Goal: Task Accomplishment & Management: Manage account settings

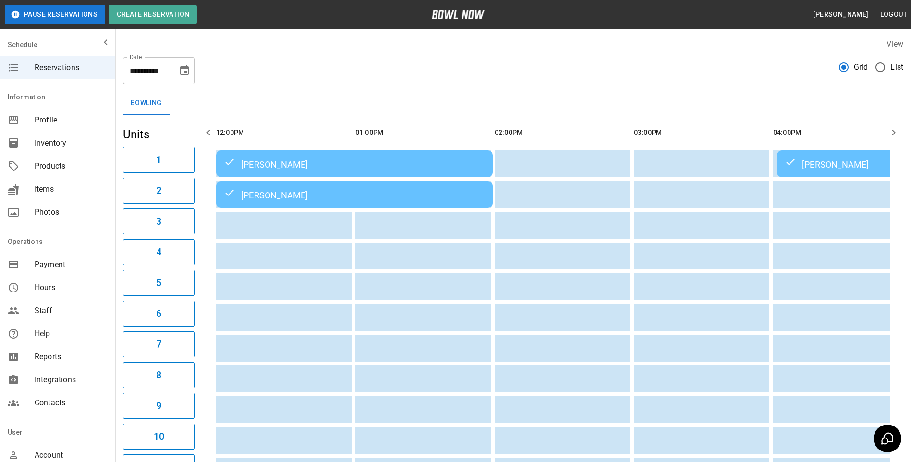
scroll to position [0, 696]
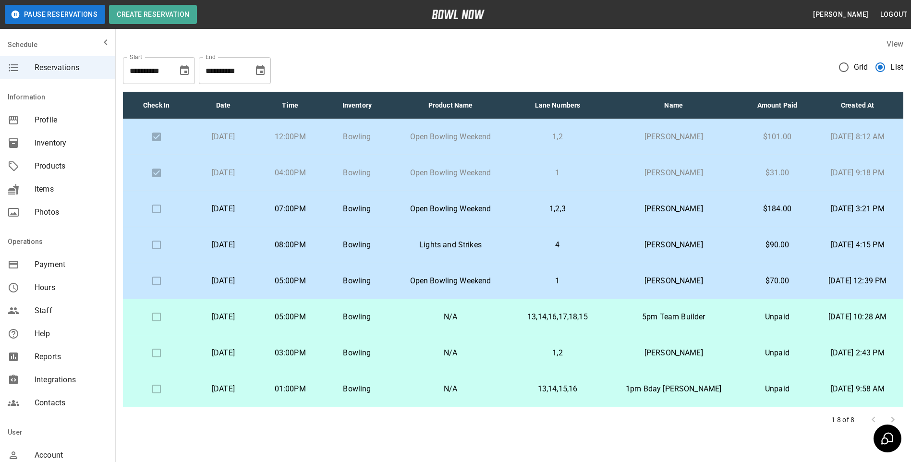
click at [264, 77] on button "Choose date, selected date is Oct 20, 2025" at bounding box center [260, 70] width 19 height 19
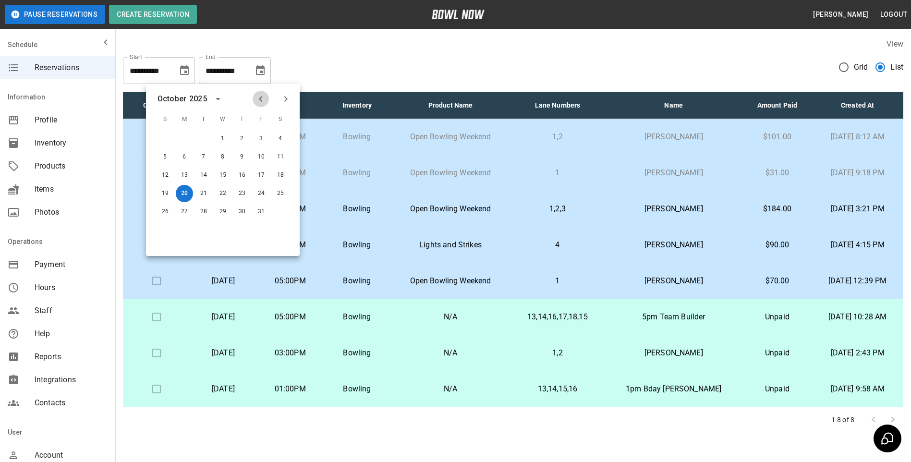
click at [263, 105] on button "Previous month" at bounding box center [261, 99] width 16 height 16
click at [277, 180] on button "20" at bounding box center [280, 175] width 17 height 17
type input "**********"
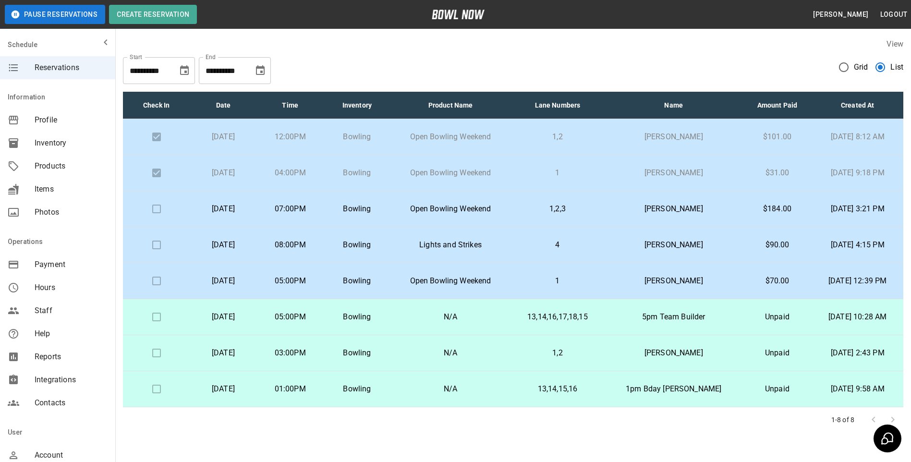
click at [261, 83] on div "**********" at bounding box center [235, 70] width 72 height 27
click at [262, 68] on icon "Choose date, selected date is Oct 20, 2025" at bounding box center [260, 70] width 9 height 10
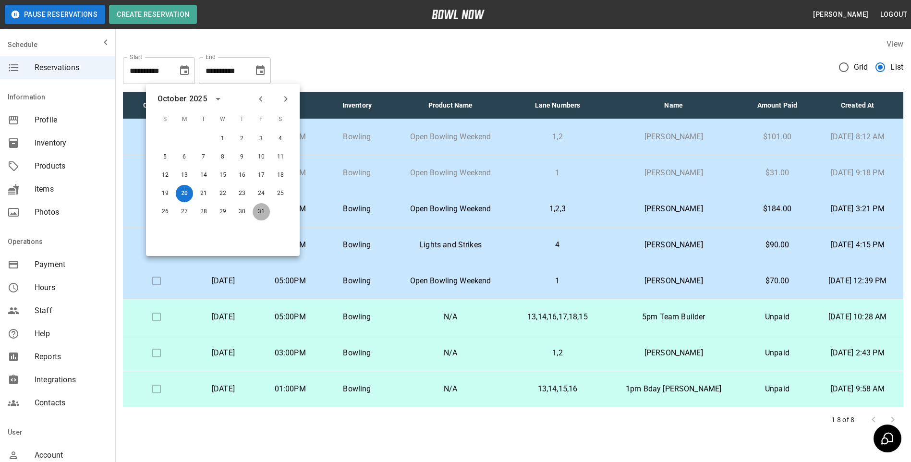
click at [264, 212] on button "31" at bounding box center [261, 211] width 17 height 17
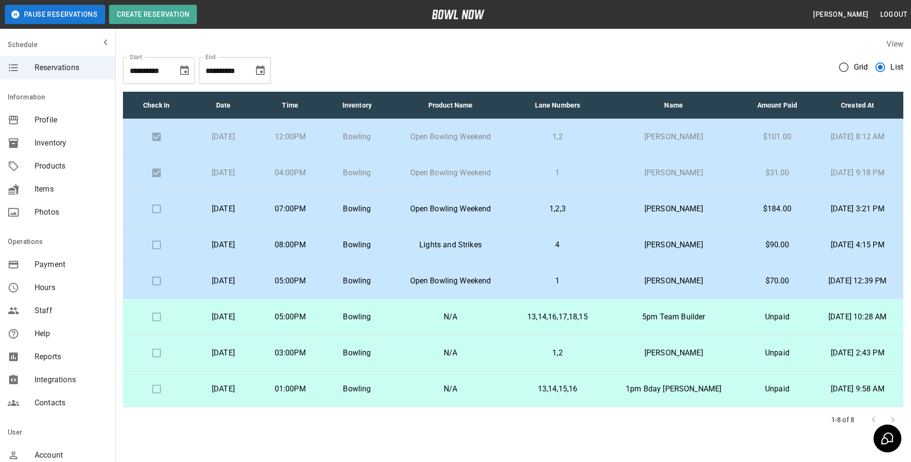
click at [265, 66] on icon "Choose date, selected date is Oct 31, 2025" at bounding box center [260, 71] width 12 height 12
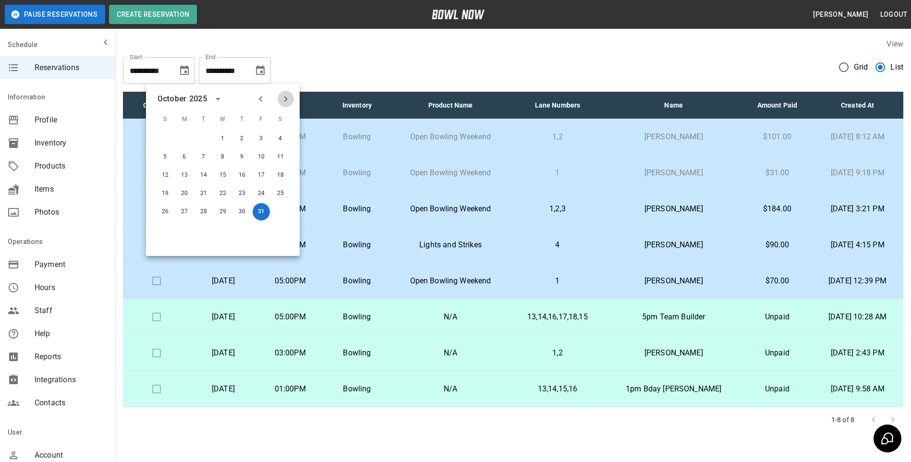
click at [286, 100] on icon "Next month" at bounding box center [285, 99] width 3 height 6
click at [163, 226] on button "30" at bounding box center [164, 229] width 17 height 17
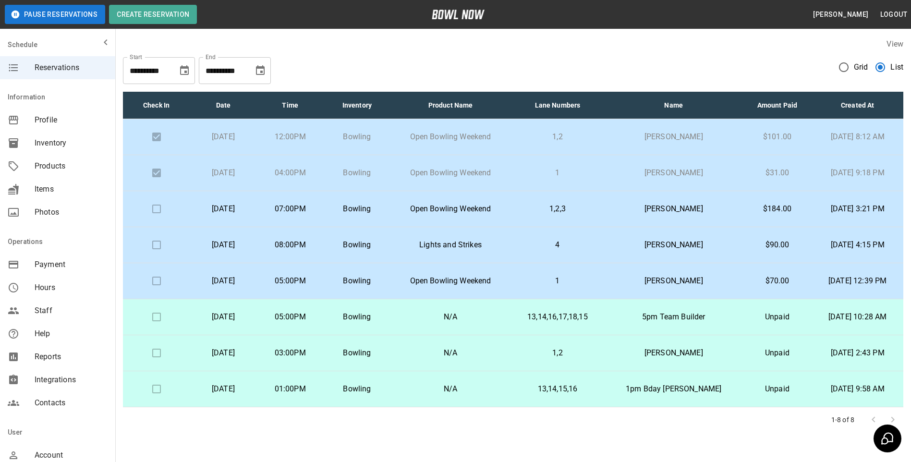
click at [260, 70] on icon "Choose date, selected date is Nov 30, 2025" at bounding box center [260, 71] width 12 height 12
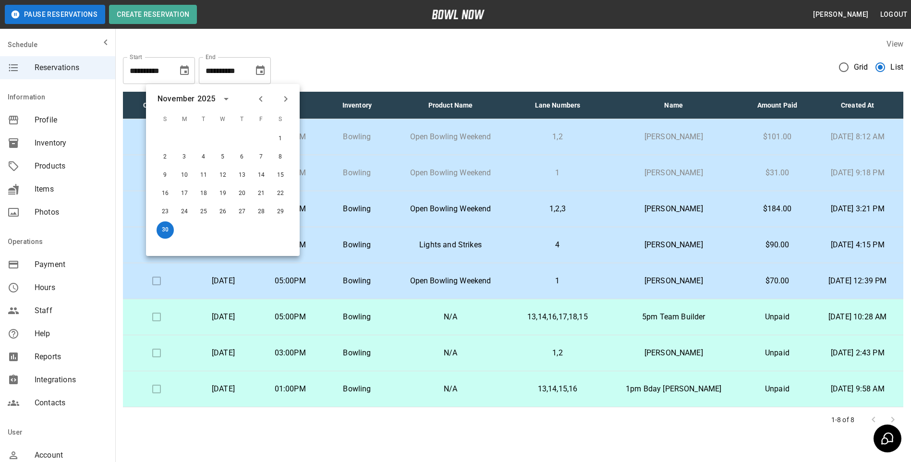
click at [291, 97] on button "Next month" at bounding box center [285, 99] width 16 height 16
click at [222, 214] on button "31" at bounding box center [222, 211] width 17 height 17
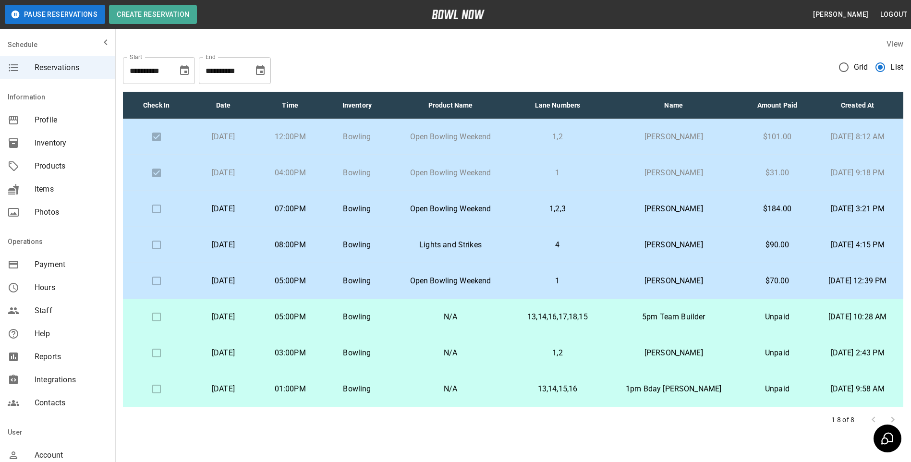
click at [259, 73] on icon "Choose date, selected date is Dec 31, 2025" at bounding box center [260, 71] width 12 height 12
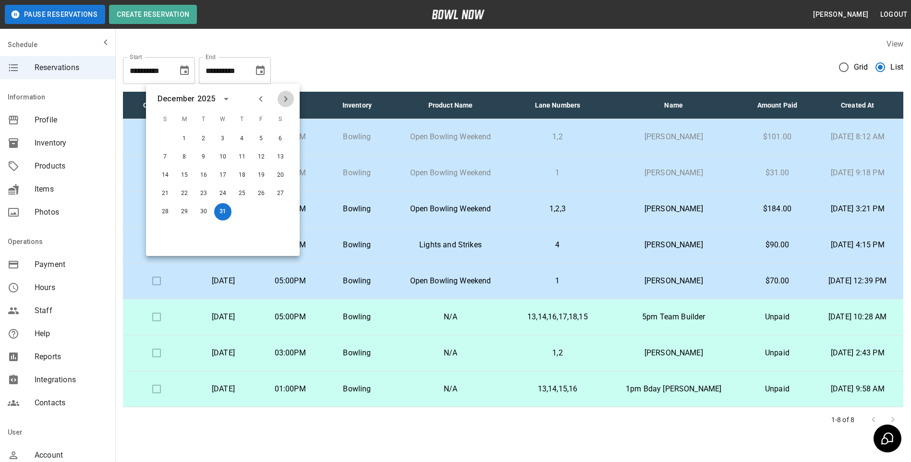
click at [286, 101] on icon "Next month" at bounding box center [285, 99] width 3 height 6
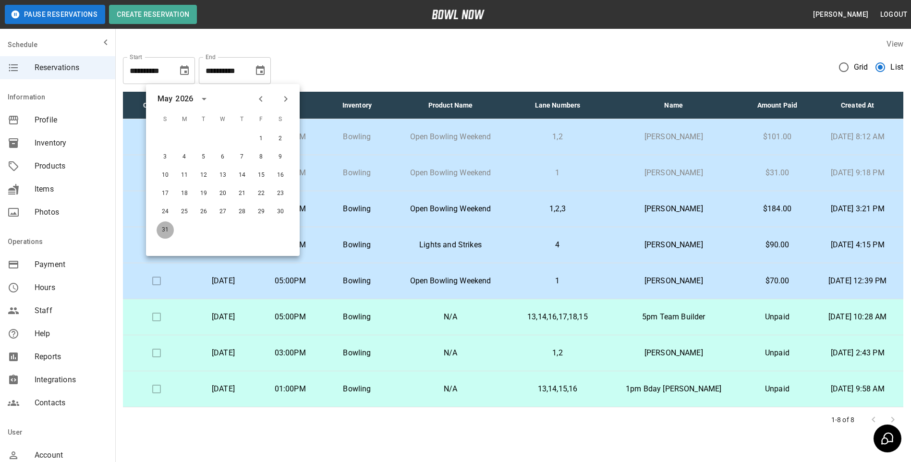
click at [161, 234] on button "31" at bounding box center [164, 229] width 17 height 17
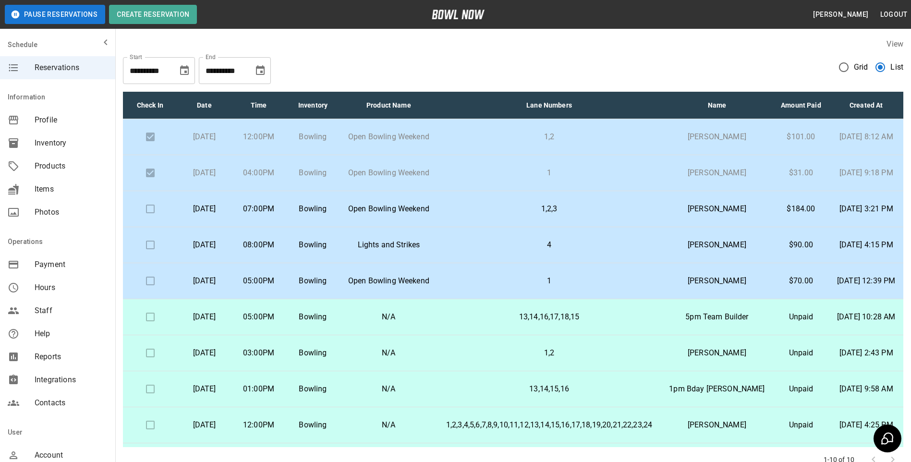
click at [253, 72] on button "Choose date, selected date is May 31, 2026" at bounding box center [260, 70] width 19 height 19
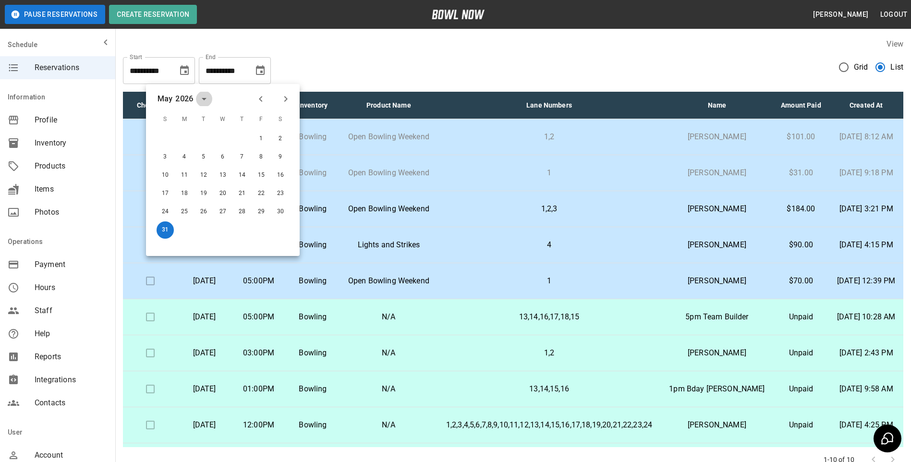
click at [199, 100] on icon "calendar view is open, switch to year view" at bounding box center [204, 99] width 12 height 12
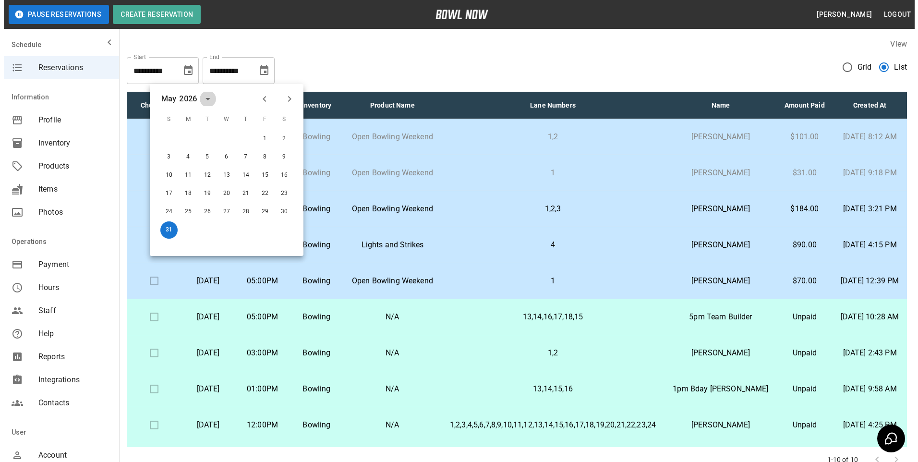
scroll to position [713, 0]
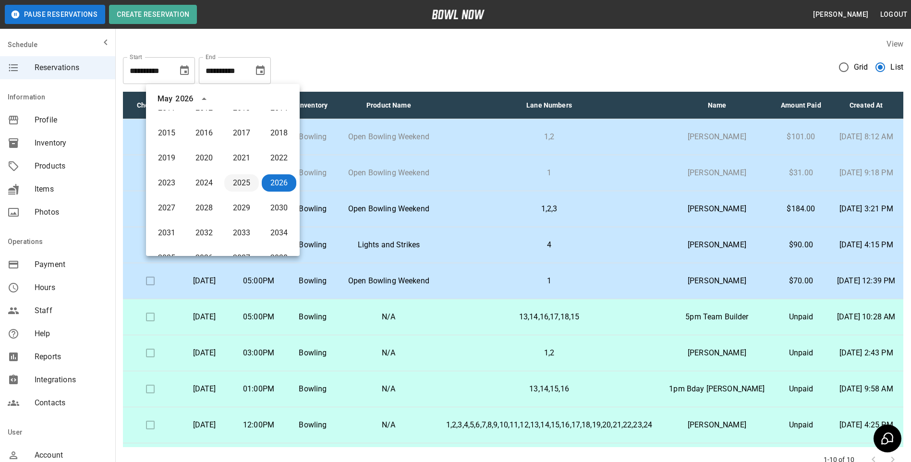
click at [240, 186] on button "2025" at bounding box center [241, 182] width 35 height 17
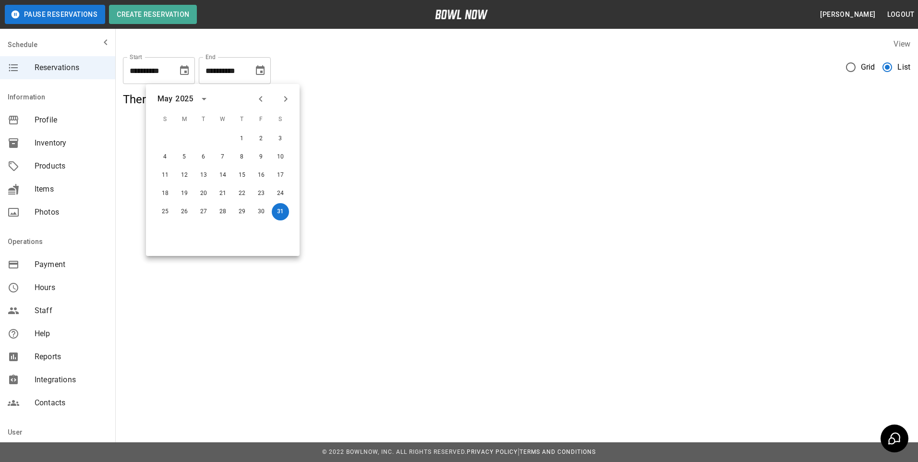
scroll to position [0, 0]
click at [163, 100] on div "May" at bounding box center [164, 99] width 15 height 12
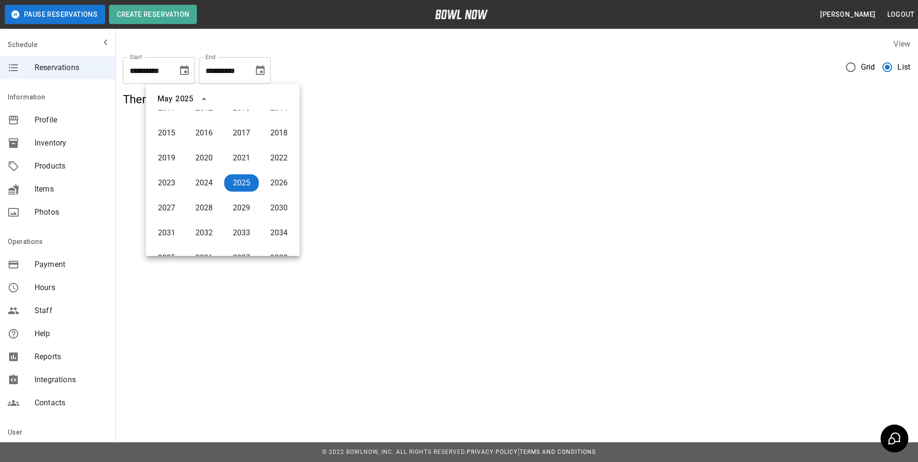
click at [202, 101] on icon "year view is open, switch to calendar view" at bounding box center [204, 99] width 12 height 12
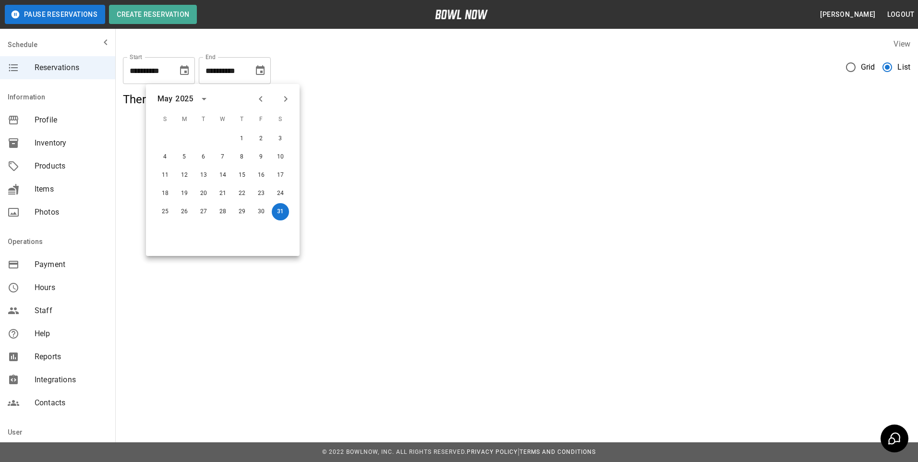
scroll to position [0, 0]
click at [292, 97] on button "Next month" at bounding box center [285, 99] width 16 height 16
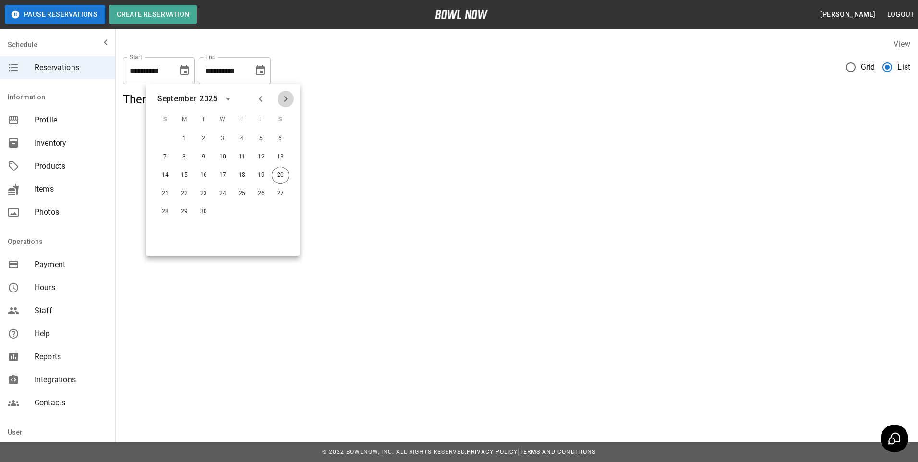
click at [292, 97] on button "Next month" at bounding box center [285, 99] width 16 height 16
click at [263, 216] on button "31" at bounding box center [261, 211] width 17 height 17
type input "**********"
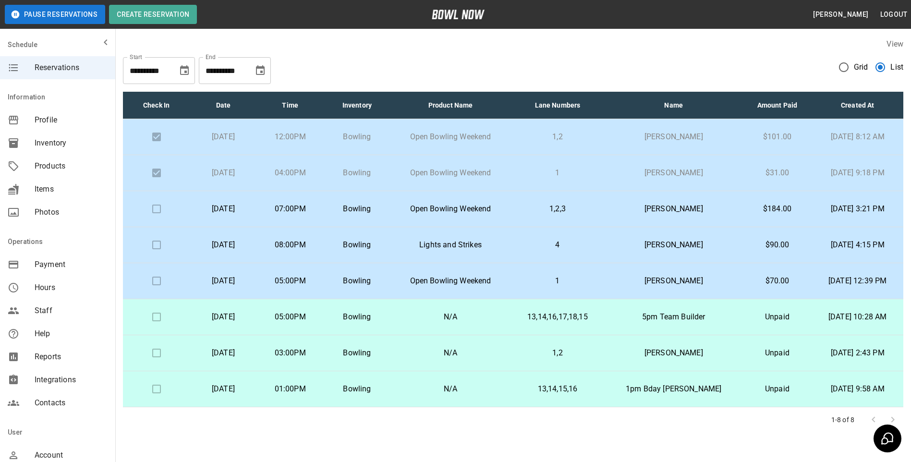
click at [383, 214] on p "Bowling" at bounding box center [356, 209] width 51 height 12
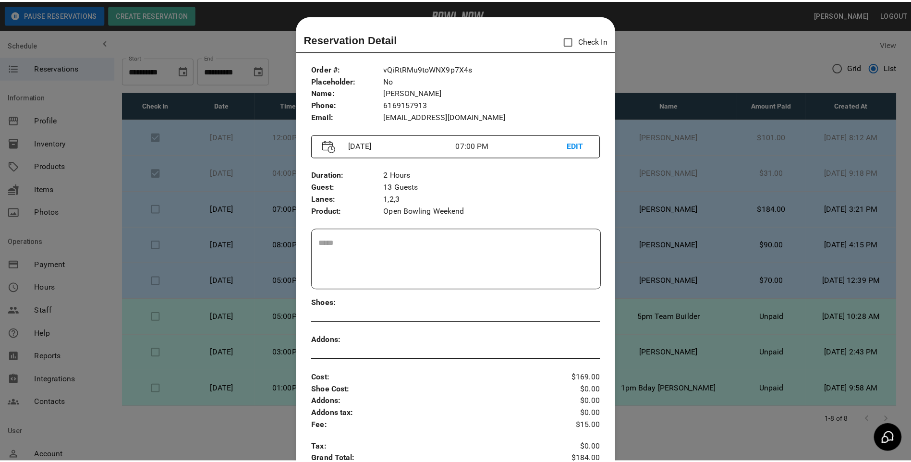
scroll to position [15, 0]
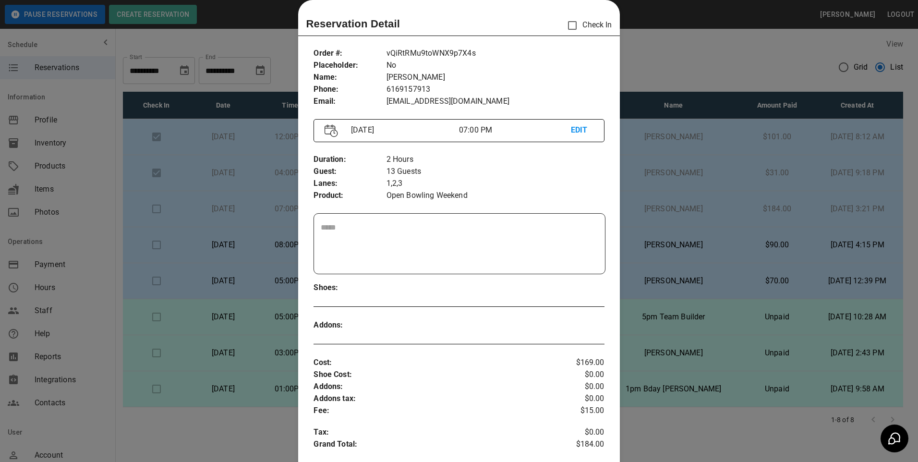
click at [744, 134] on div at bounding box center [459, 231] width 918 height 462
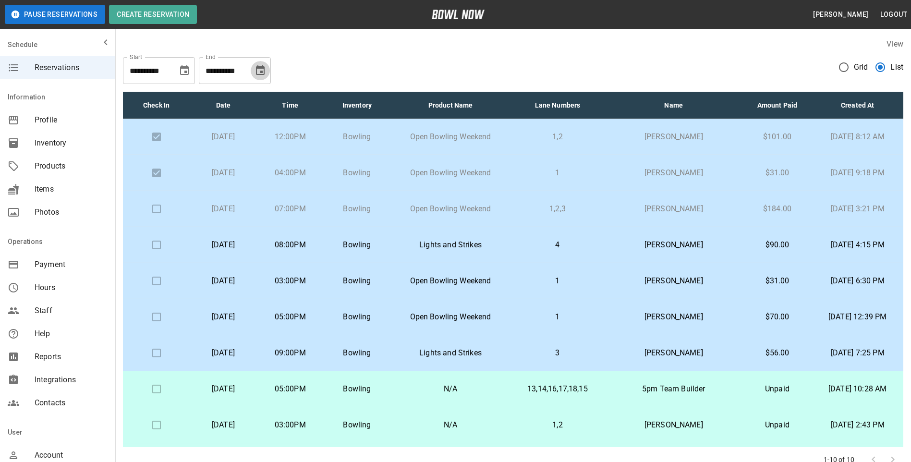
click at [255, 69] on icon "Choose date, selected date is Oct 20, 2025" at bounding box center [260, 71] width 12 height 12
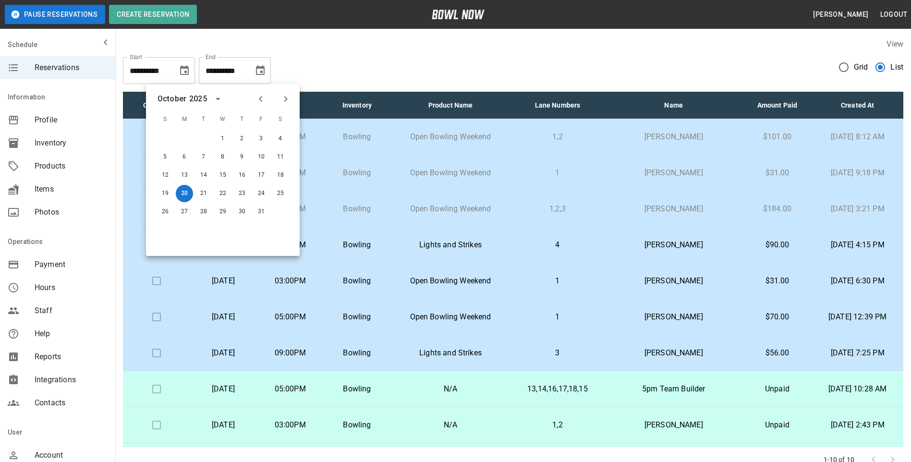
click at [262, 98] on icon "Previous month" at bounding box center [261, 99] width 12 height 12
click at [283, 178] on button "20" at bounding box center [280, 175] width 17 height 17
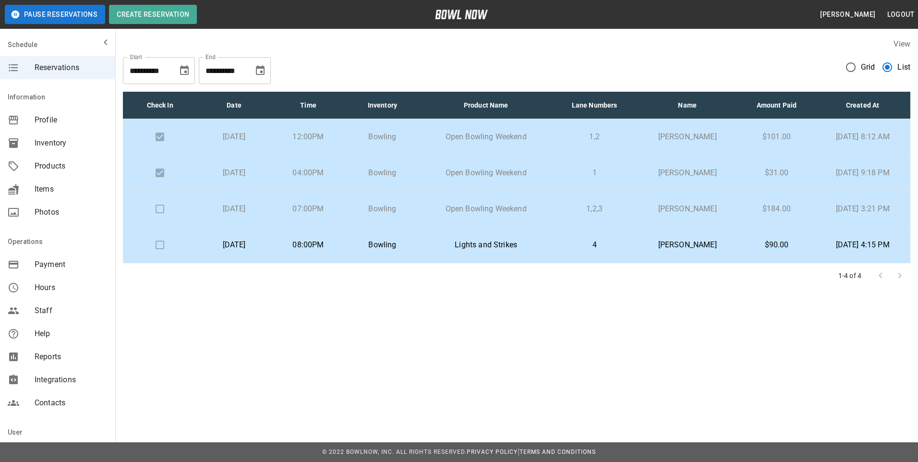
click at [271, 72] on div "**********" at bounding box center [516, 66] width 787 height 35
click at [261, 70] on icon "Choose date, selected date is Sep 20, 2025" at bounding box center [260, 71] width 12 height 12
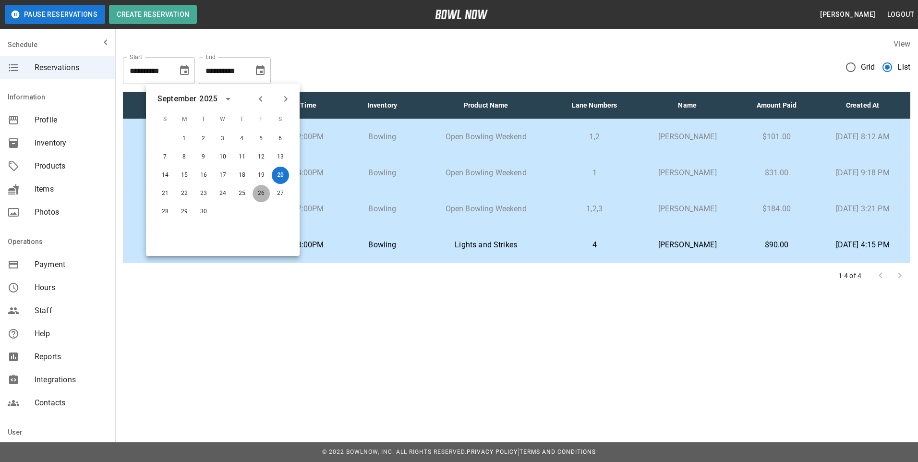
click at [255, 195] on button "26" at bounding box center [261, 193] width 17 height 17
type input "**********"
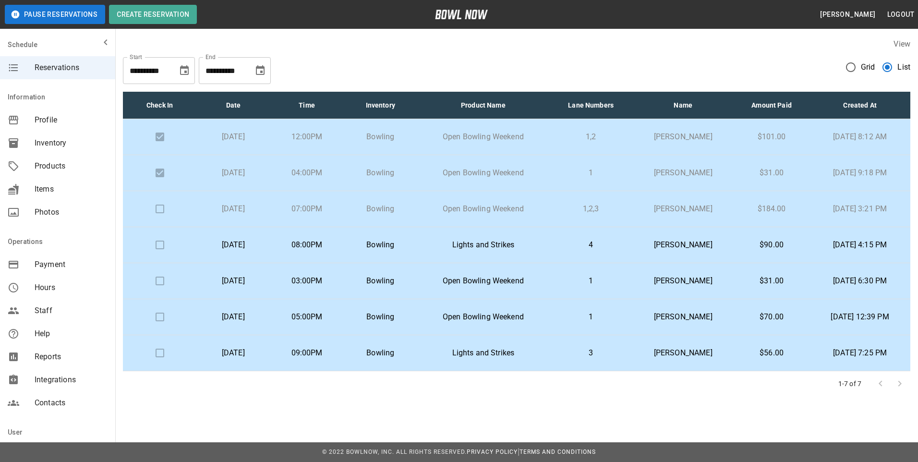
click at [187, 69] on icon "Choose date, selected date is Sep 20, 2025" at bounding box center [184, 70] width 9 height 10
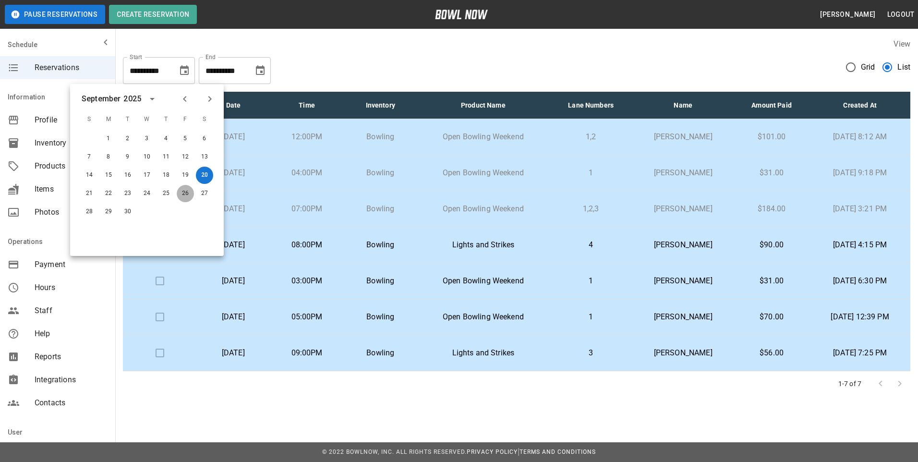
click at [178, 195] on button "26" at bounding box center [185, 193] width 17 height 17
type input "**********"
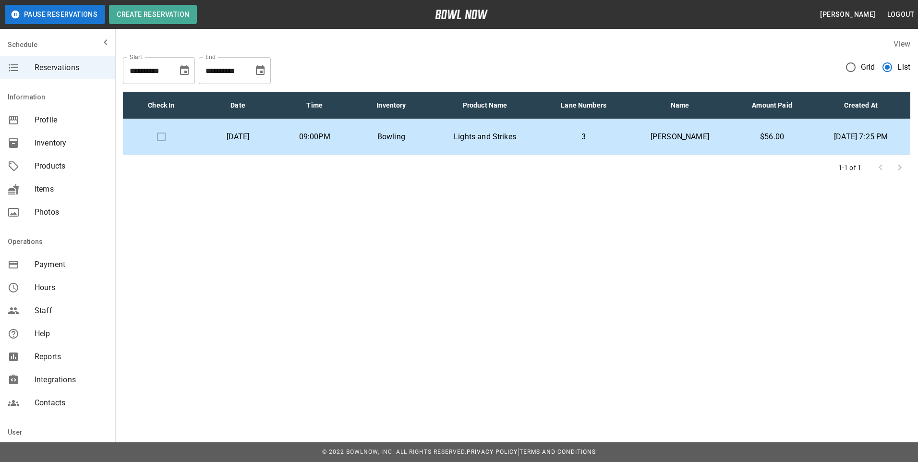
click at [521, 135] on p "Lights and Strikes" at bounding box center [485, 137] width 96 height 12
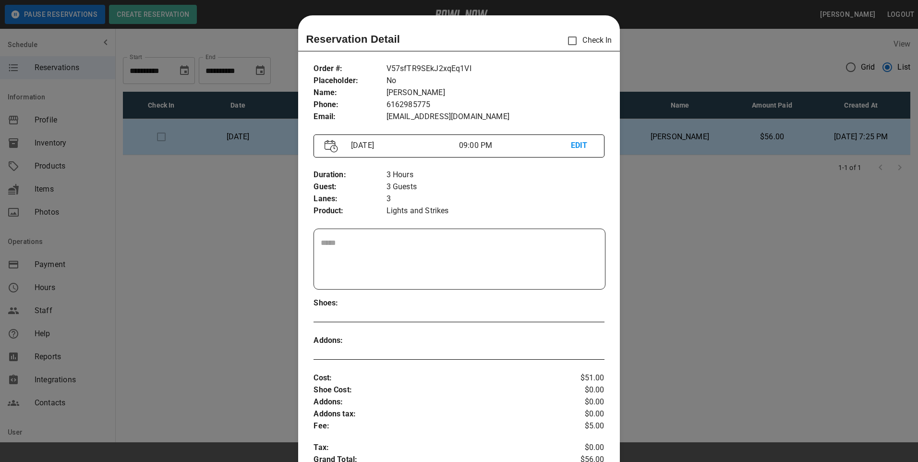
scroll to position [15, 0]
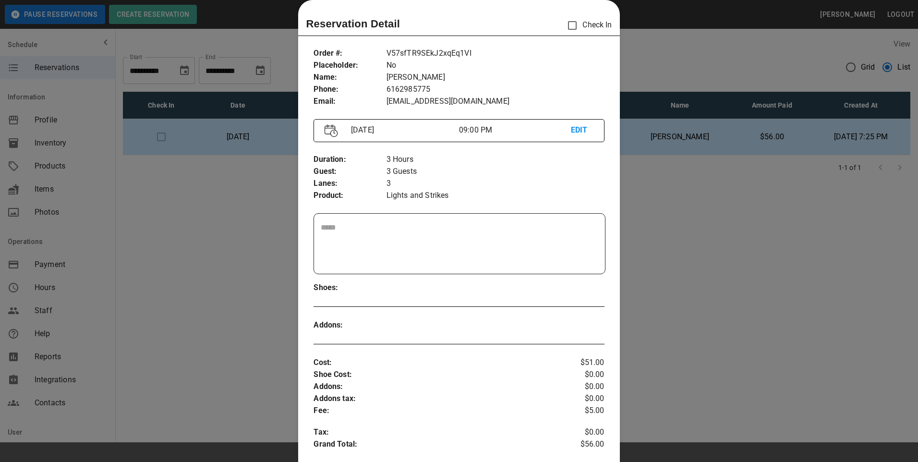
click at [579, 132] on p "EDIT" at bounding box center [582, 130] width 23 height 12
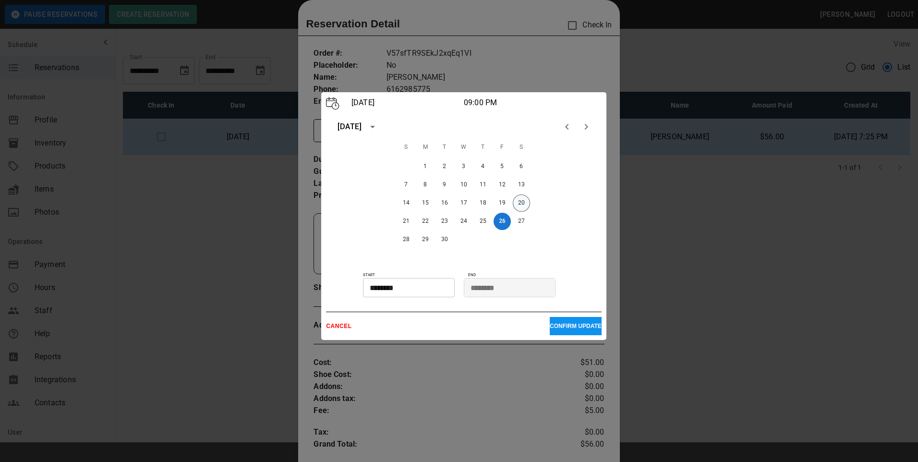
click at [521, 200] on button "20" at bounding box center [521, 202] width 17 height 17
click at [572, 324] on p "CONFIRM UPDATE" at bounding box center [576, 326] width 52 height 7
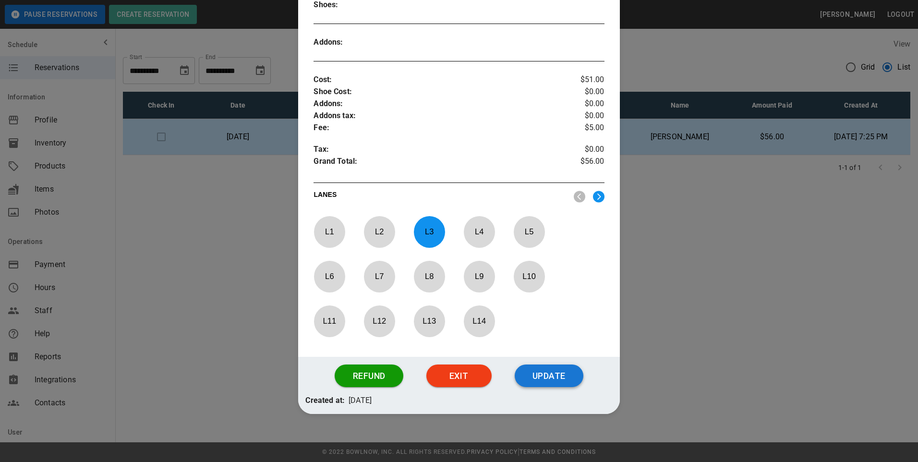
click at [562, 385] on button "Update" at bounding box center [549, 375] width 69 height 23
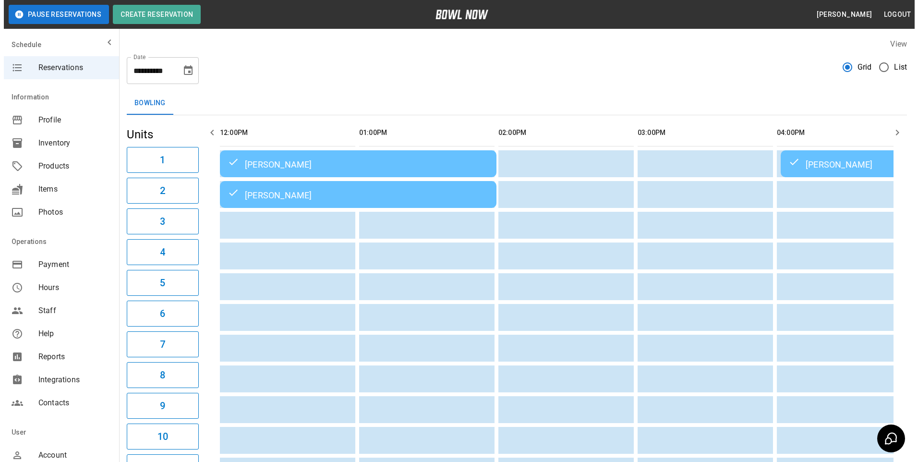
scroll to position [0, 975]
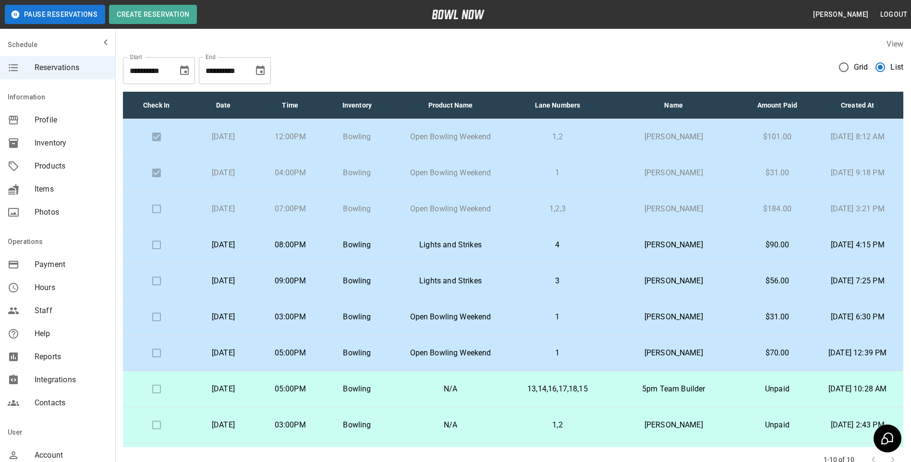
click at [145, 206] on td at bounding box center [156, 209] width 67 height 36
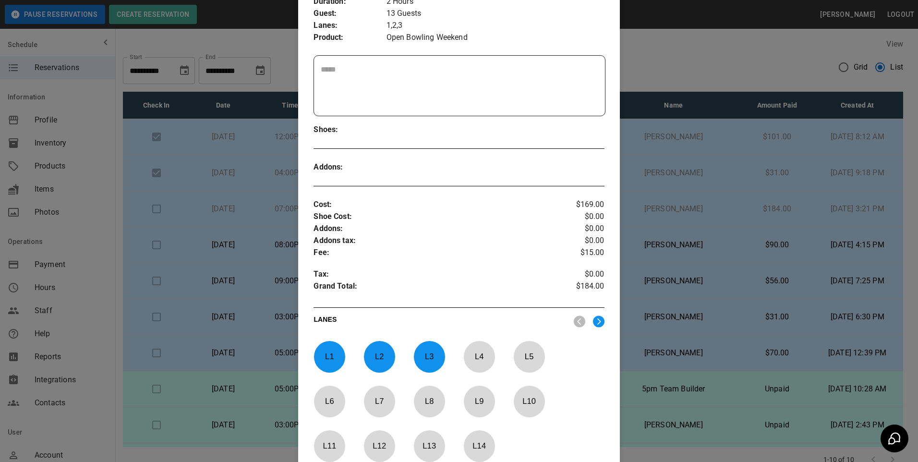
scroll to position [0, 0]
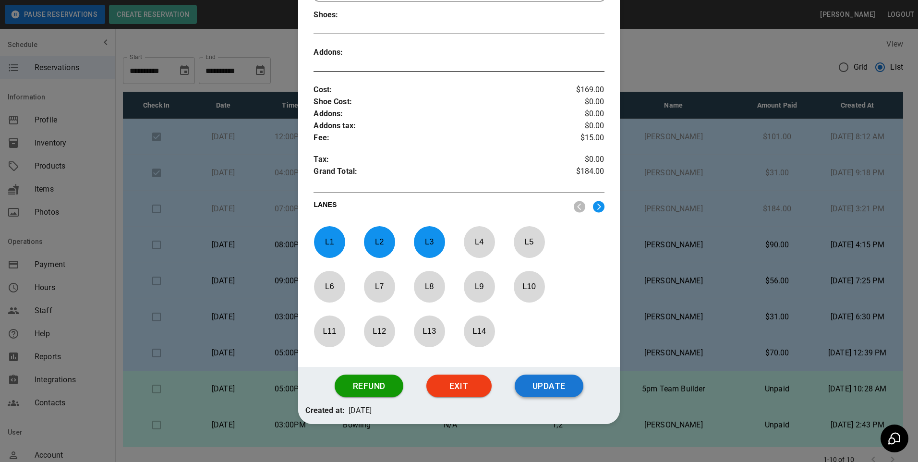
click at [566, 385] on button "Update" at bounding box center [549, 385] width 69 height 23
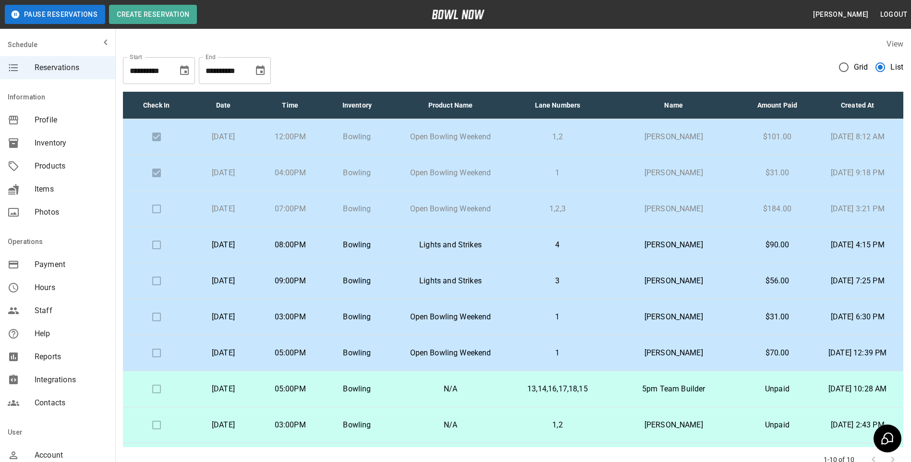
click at [510, 246] on td "Lights and Strikes" at bounding box center [450, 245] width 120 height 36
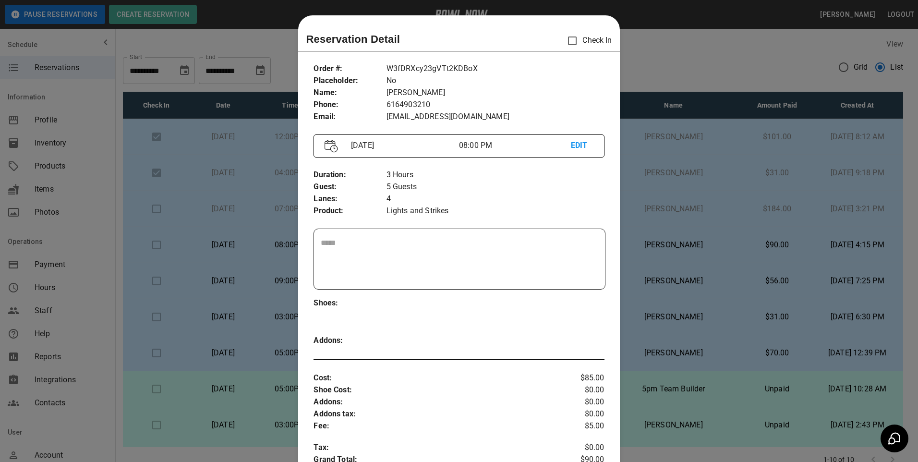
scroll to position [15, 0]
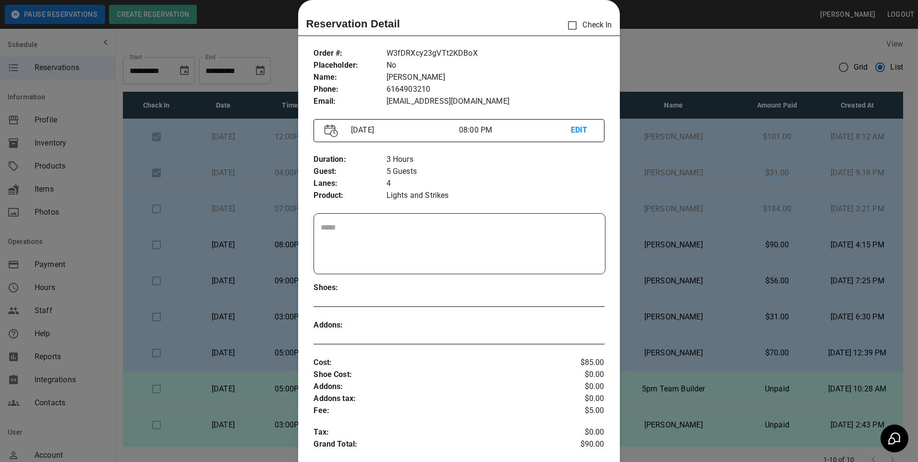
click at [644, 259] on div at bounding box center [459, 231] width 918 height 462
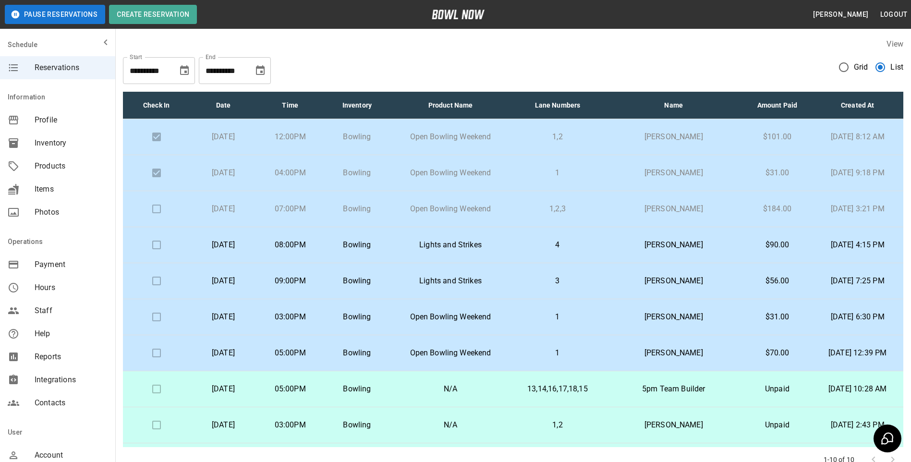
click at [561, 278] on p "3" at bounding box center [557, 281] width 79 height 12
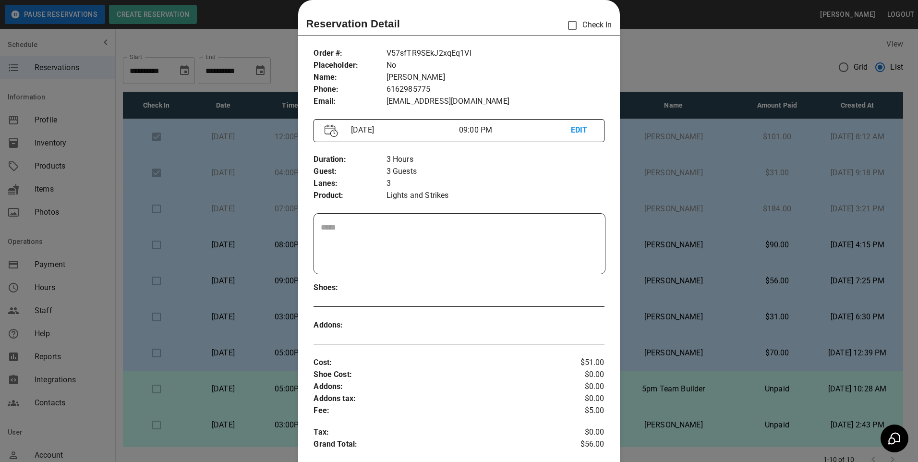
click at [696, 269] on div at bounding box center [459, 231] width 918 height 462
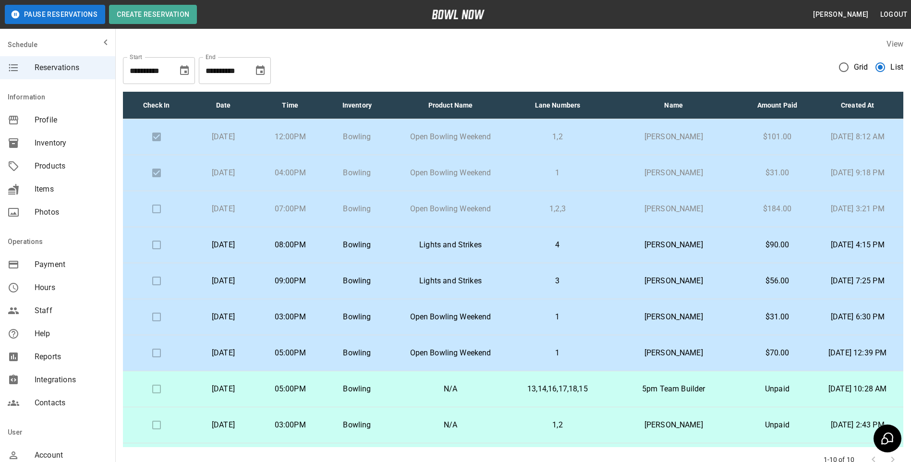
click at [621, 254] on td "[PERSON_NAME]" at bounding box center [673, 245] width 138 height 36
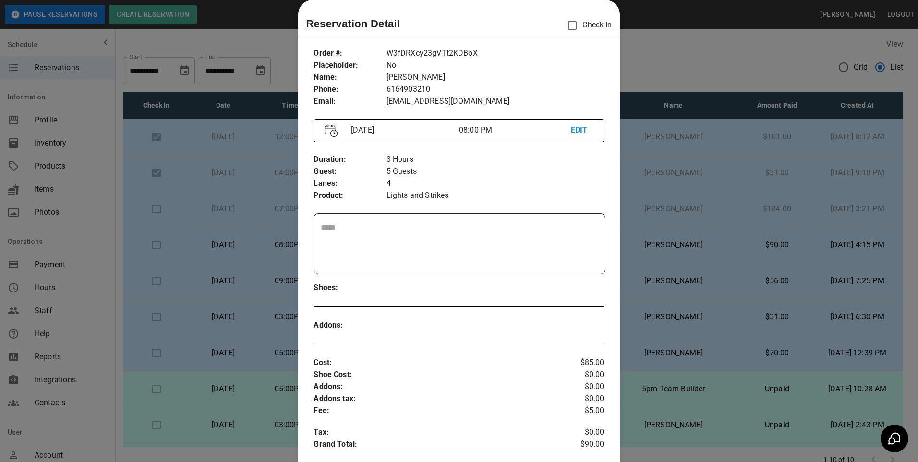
click at [251, 31] on div at bounding box center [459, 231] width 918 height 462
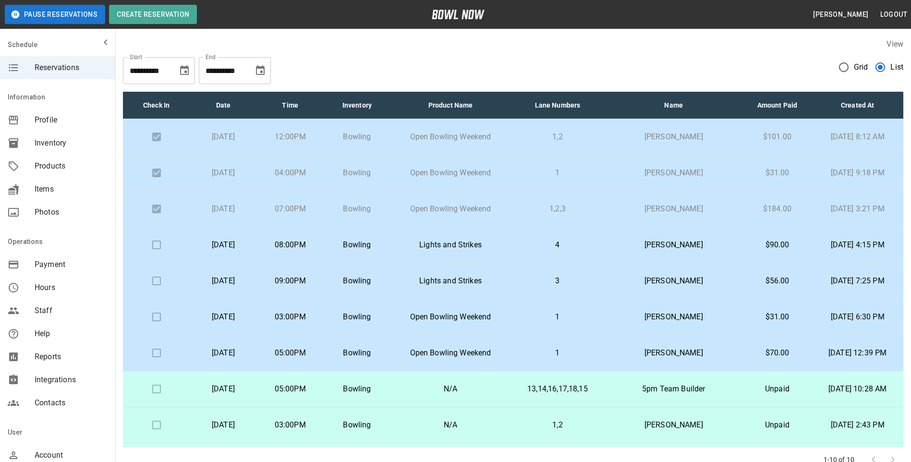
click at [667, 244] on p "[PERSON_NAME]" at bounding box center [673, 245] width 123 height 12
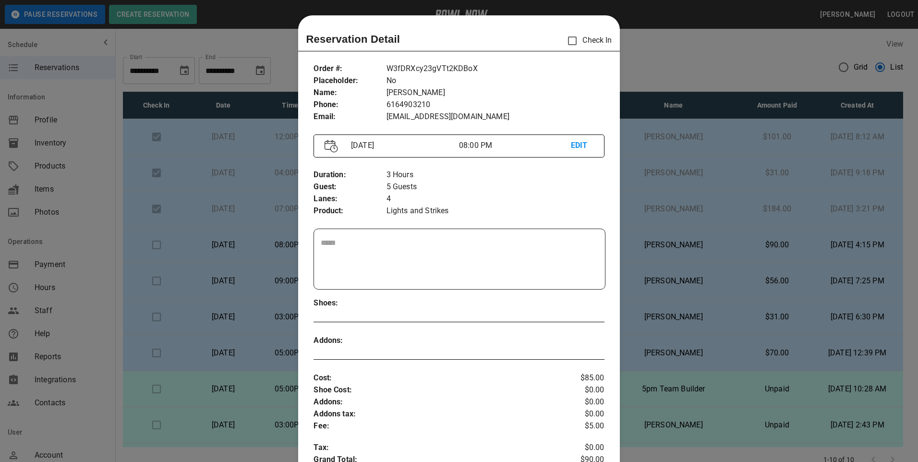
scroll to position [15, 0]
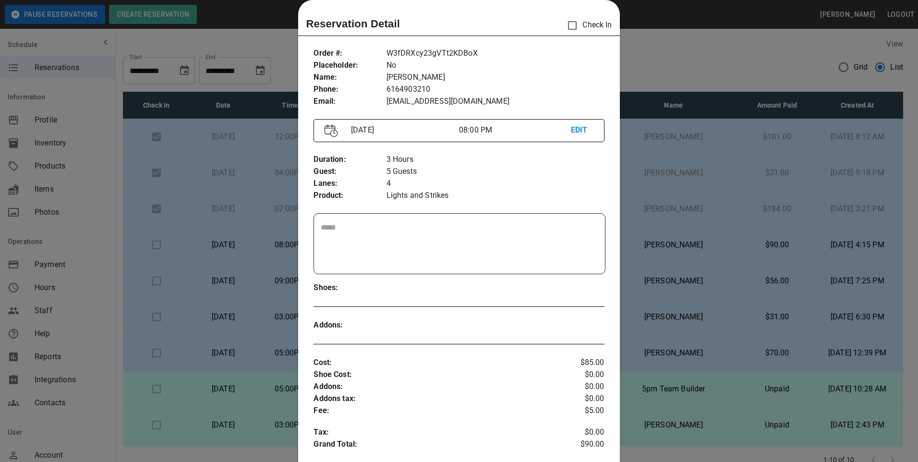
click at [679, 193] on div at bounding box center [459, 231] width 918 height 462
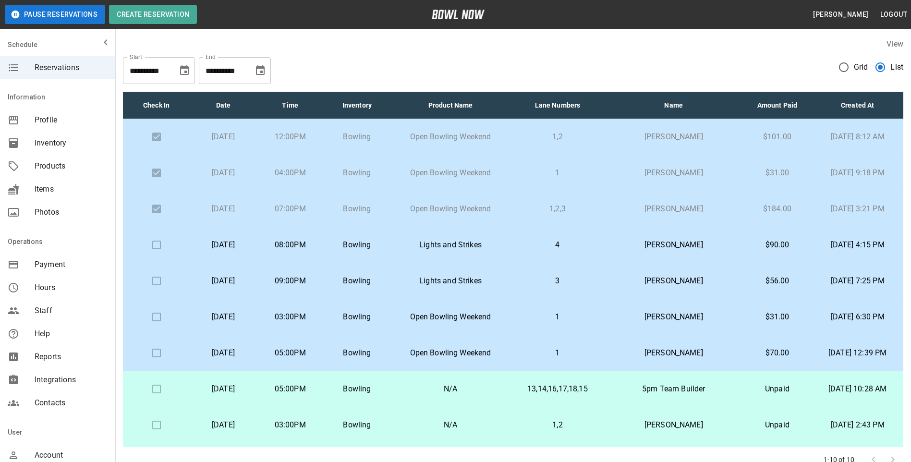
drag, startPoint x: 686, startPoint y: 231, endPoint x: 688, endPoint y: 240, distance: 8.8
click at [688, 240] on td "[PERSON_NAME]" at bounding box center [673, 245] width 138 height 36
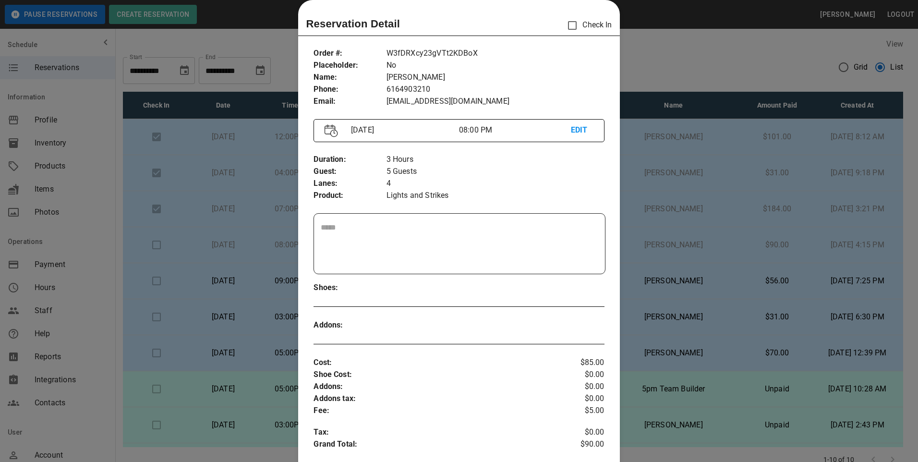
drag, startPoint x: 698, startPoint y: 246, endPoint x: 683, endPoint y: 252, distance: 16.9
click at [697, 249] on div at bounding box center [459, 231] width 918 height 462
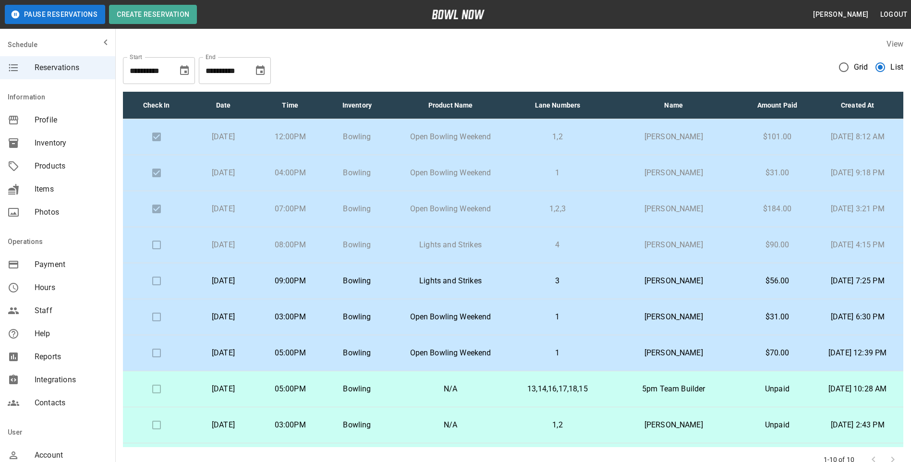
click at [683, 252] on td "[PERSON_NAME]" at bounding box center [673, 245] width 138 height 36
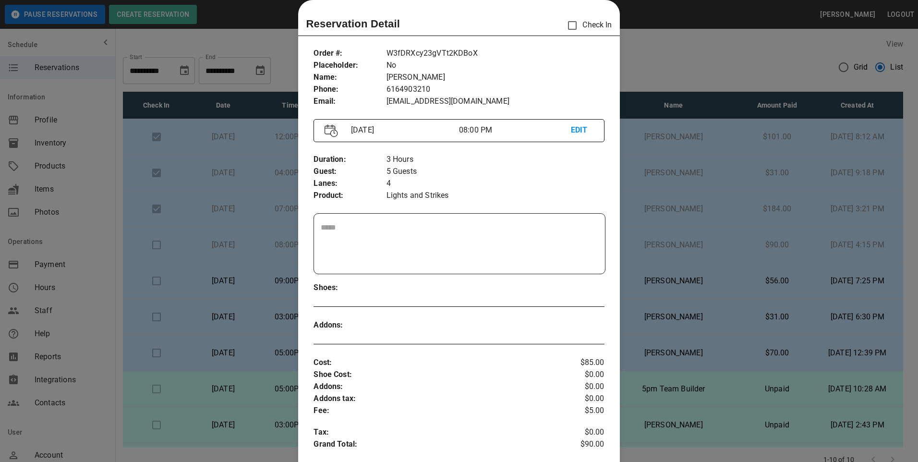
click at [558, 25] on div "Reservation Detail Check In" at bounding box center [459, 25] width 306 height 20
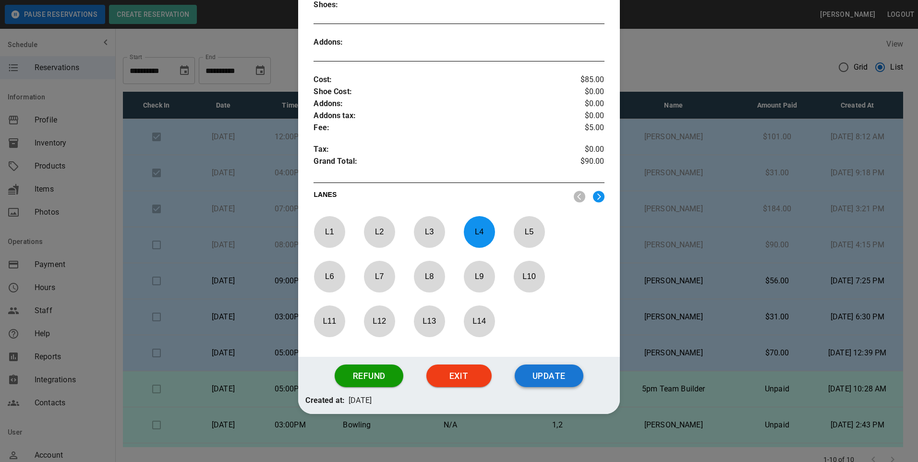
click at [558, 379] on button "Update" at bounding box center [549, 375] width 69 height 23
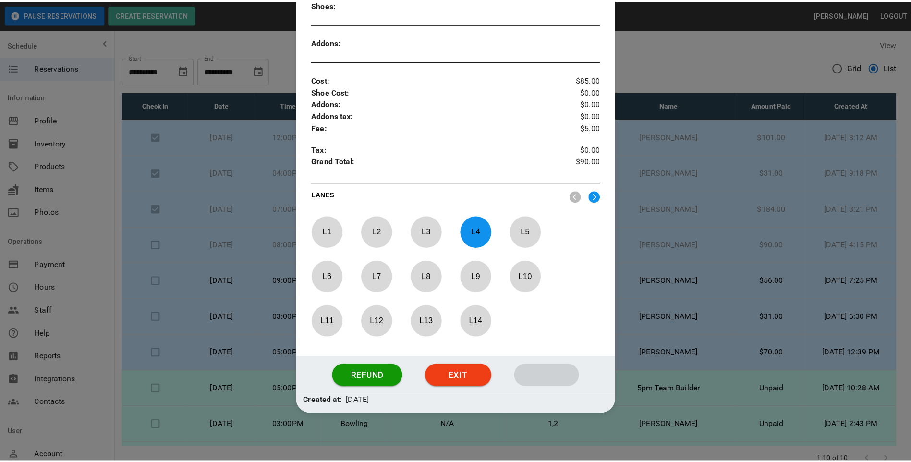
scroll to position [250, 0]
